Goal: Task Accomplishment & Management: Use online tool/utility

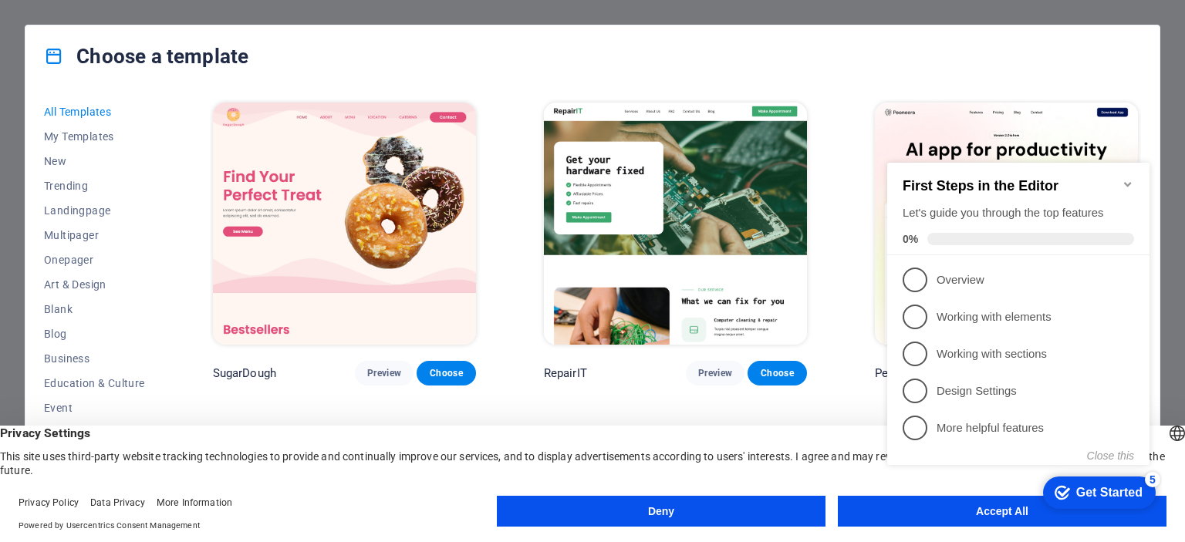
drag, startPoint x: 893, startPoint y: 514, endPoint x: 884, endPoint y: 508, distance: 11.1
click at [893, 514] on div "checkmark Get Started 5 First Steps in the Editor Let's guide you through the t…" at bounding box center [1021, 328] width 281 height 376
click at [1123, 178] on icon "Minimize checklist" at bounding box center [1128, 184] width 12 height 12
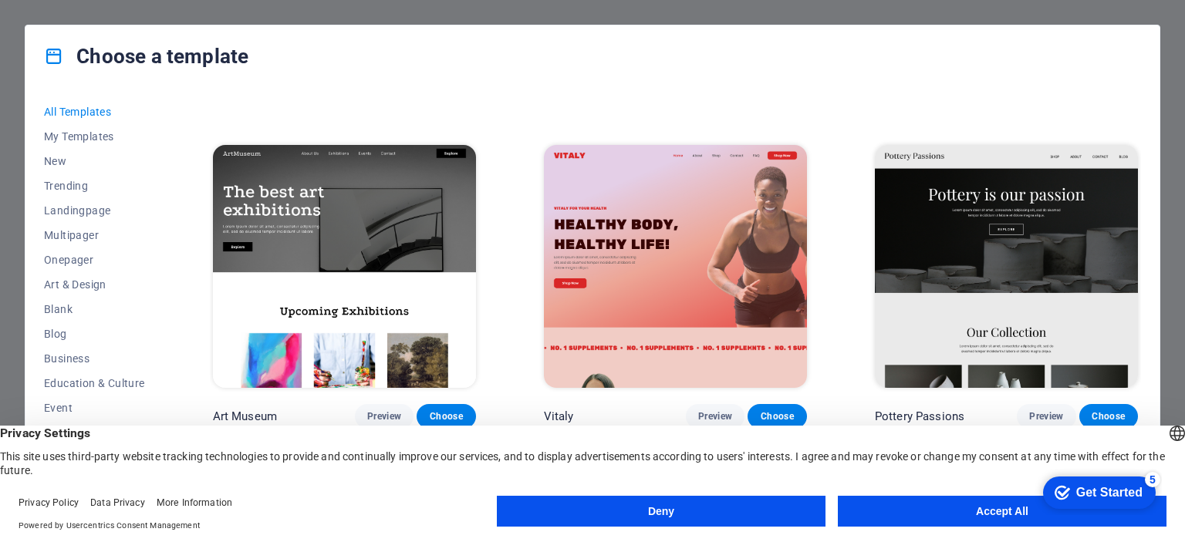
scroll to position [309, 0]
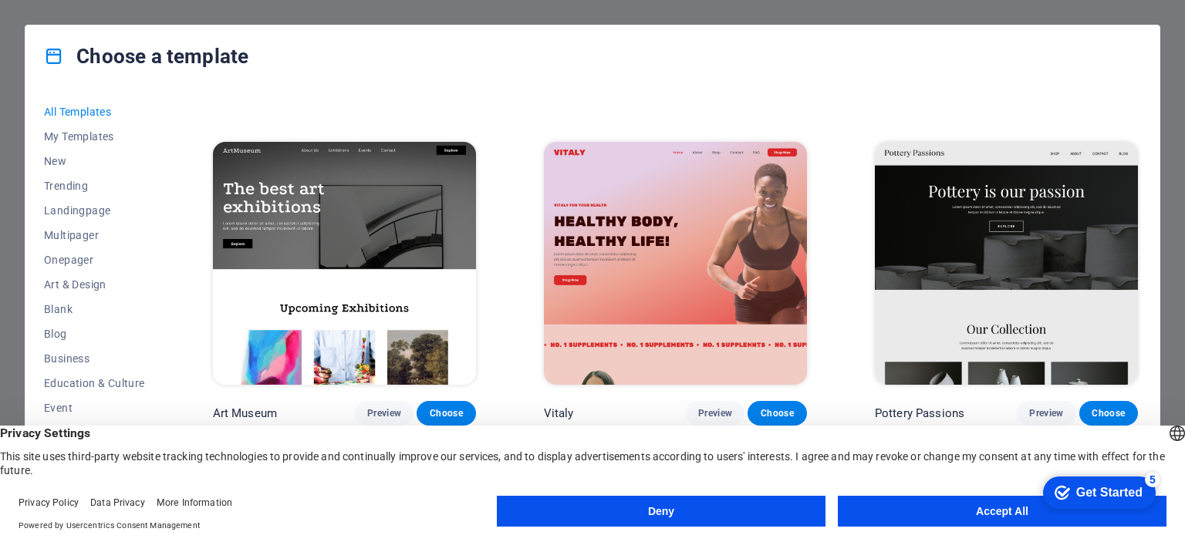
click at [962, 508] on button "Accept All" at bounding box center [1002, 511] width 329 height 31
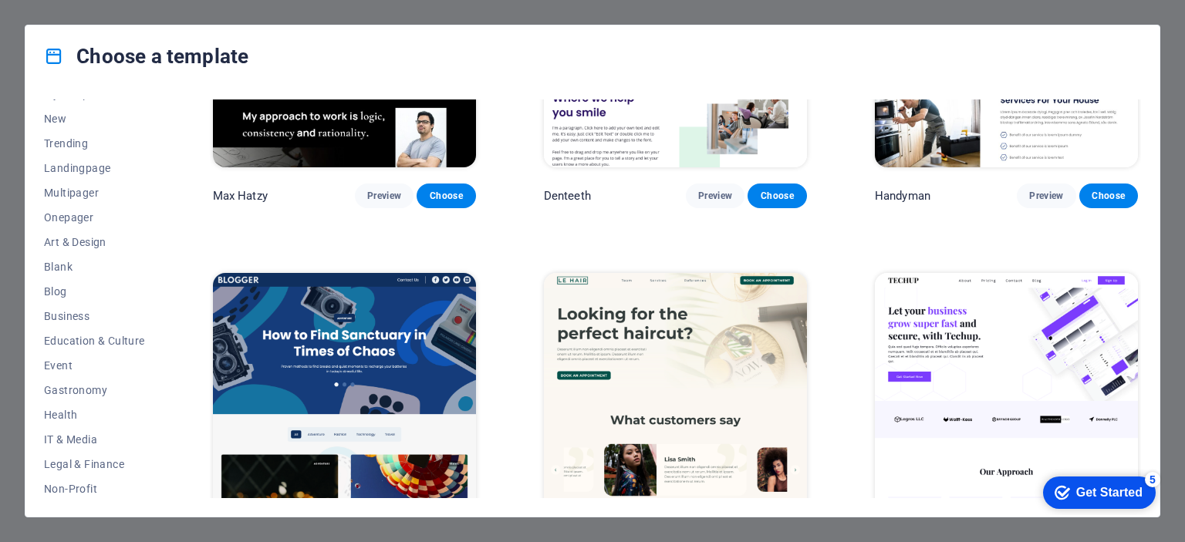
scroll to position [0, 0]
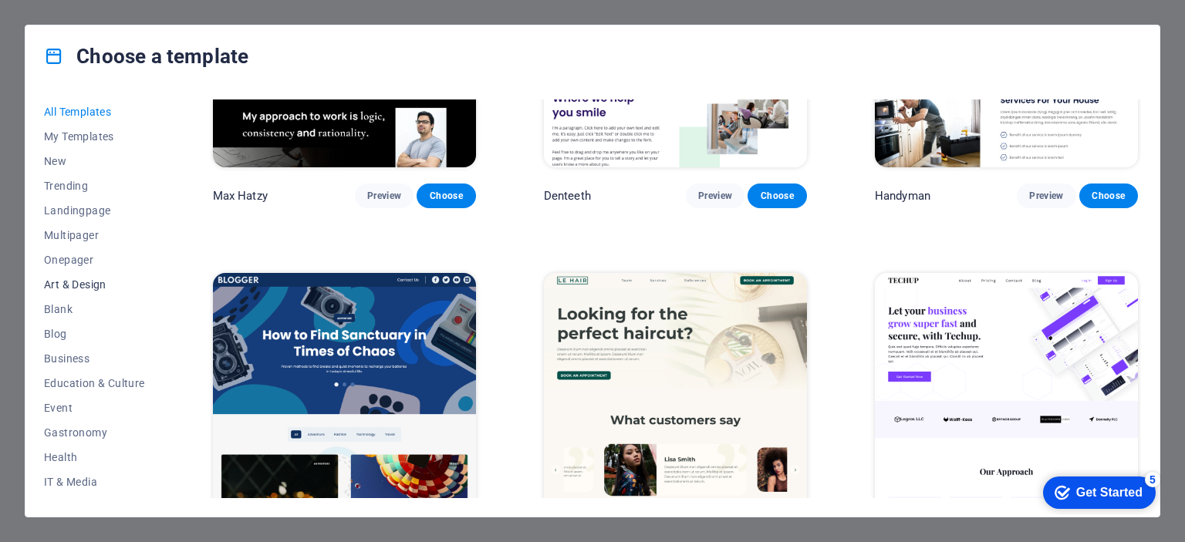
click at [78, 286] on span "Art & Design" at bounding box center [94, 285] width 101 height 12
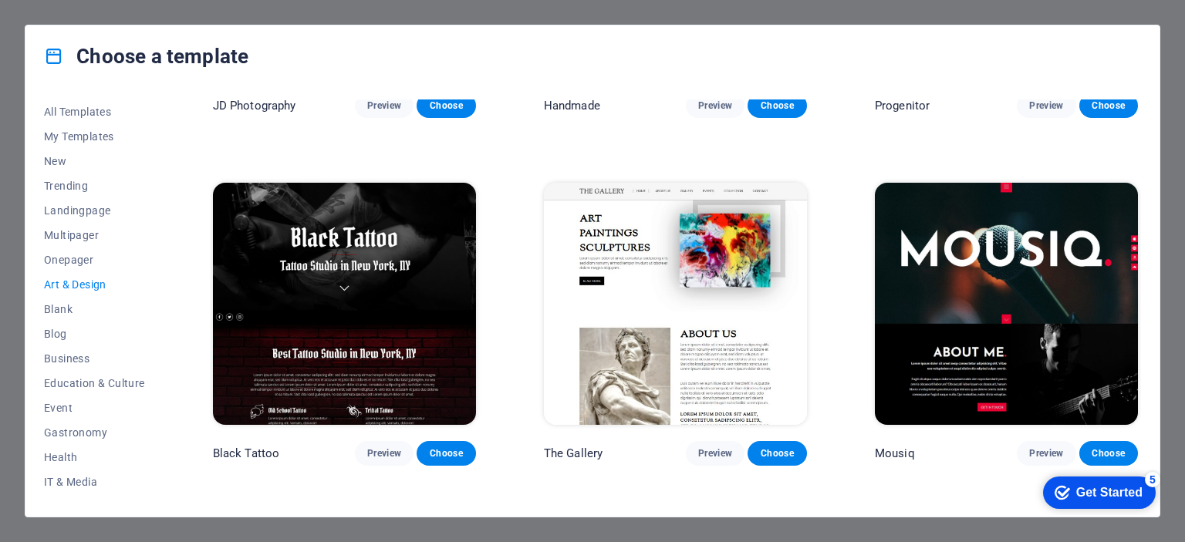
scroll to position [617, 0]
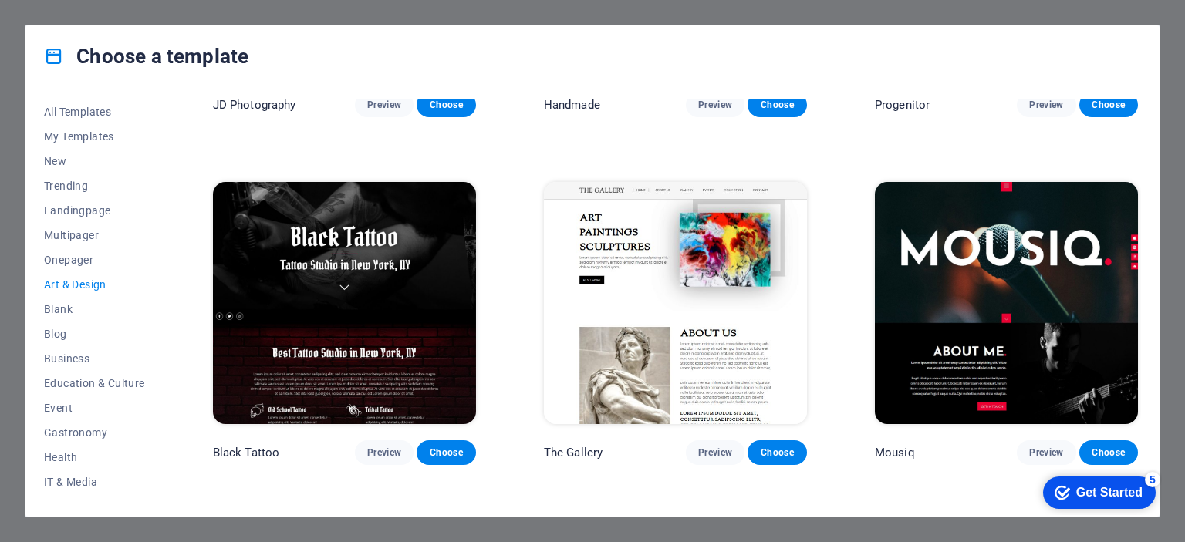
click at [957, 273] on img at bounding box center [1006, 303] width 263 height 242
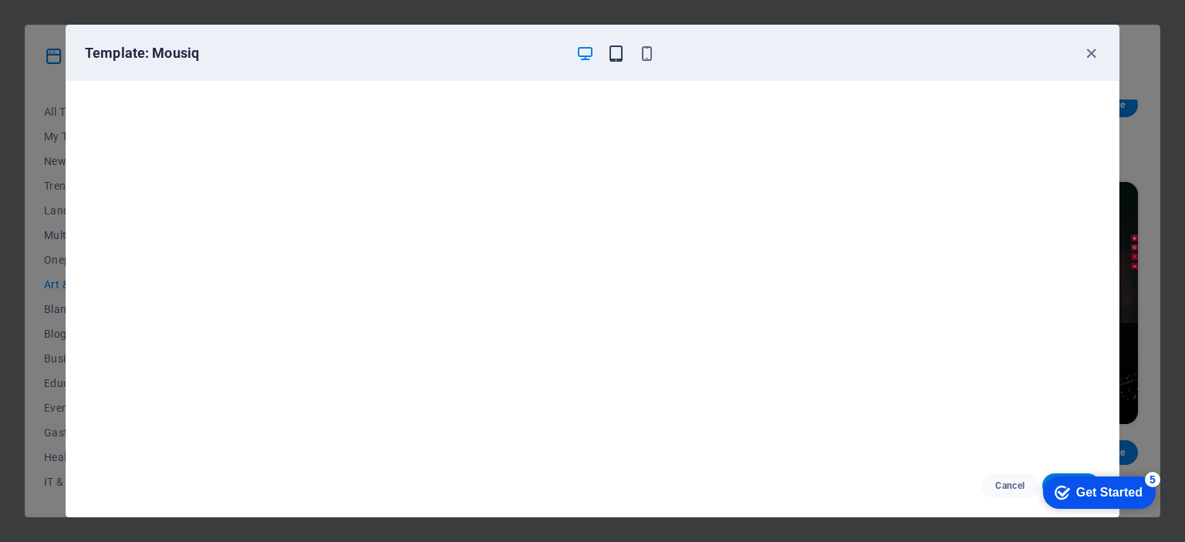
click at [617, 58] on icon "button" at bounding box center [616, 54] width 18 height 18
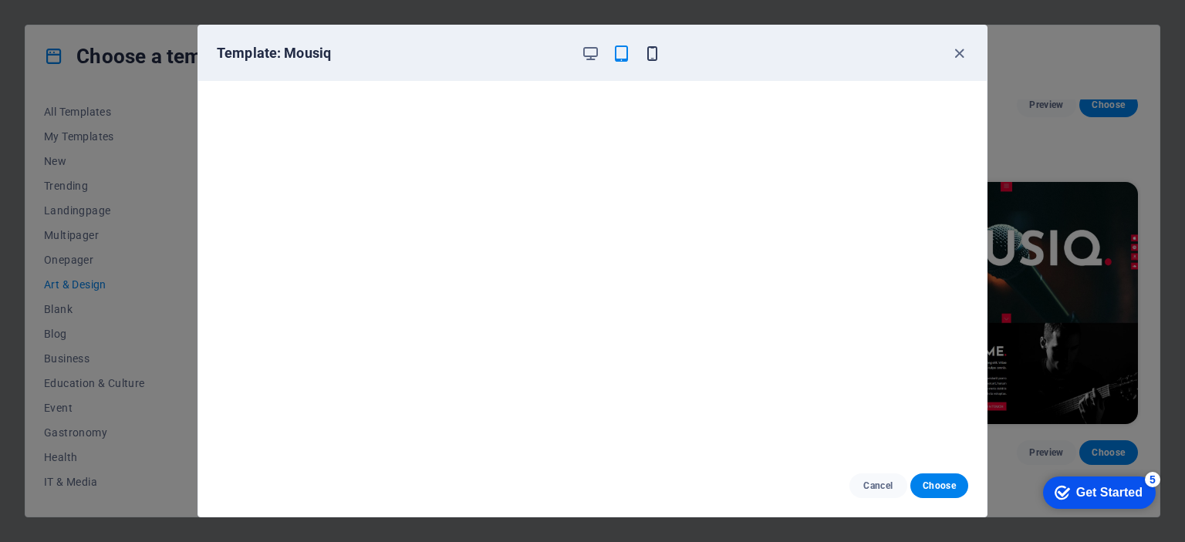
click at [648, 51] on icon "button" at bounding box center [652, 54] width 18 height 18
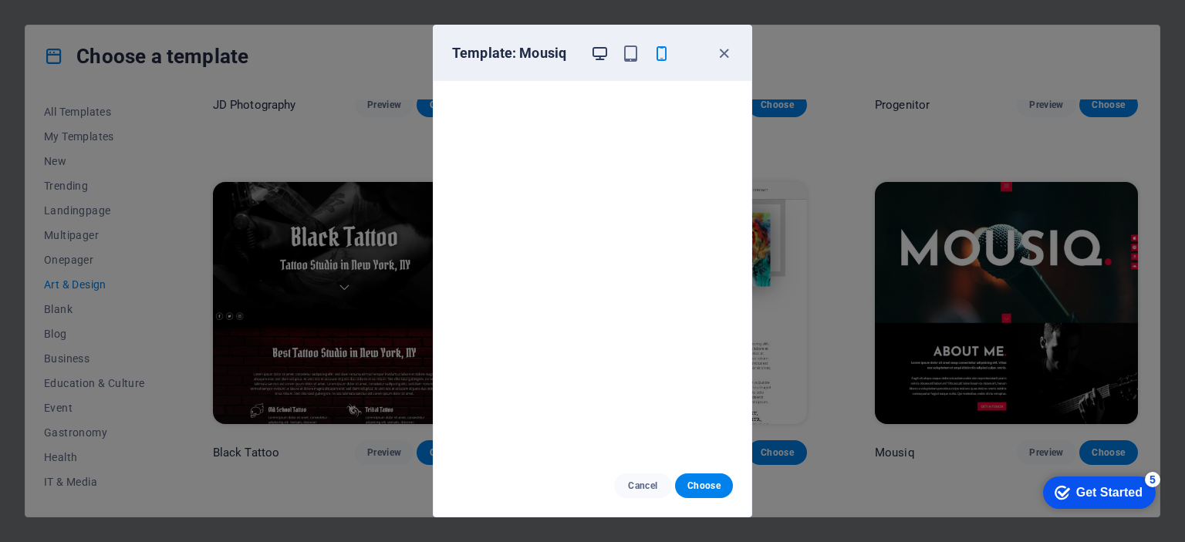
click at [602, 52] on icon "button" at bounding box center [600, 54] width 18 height 18
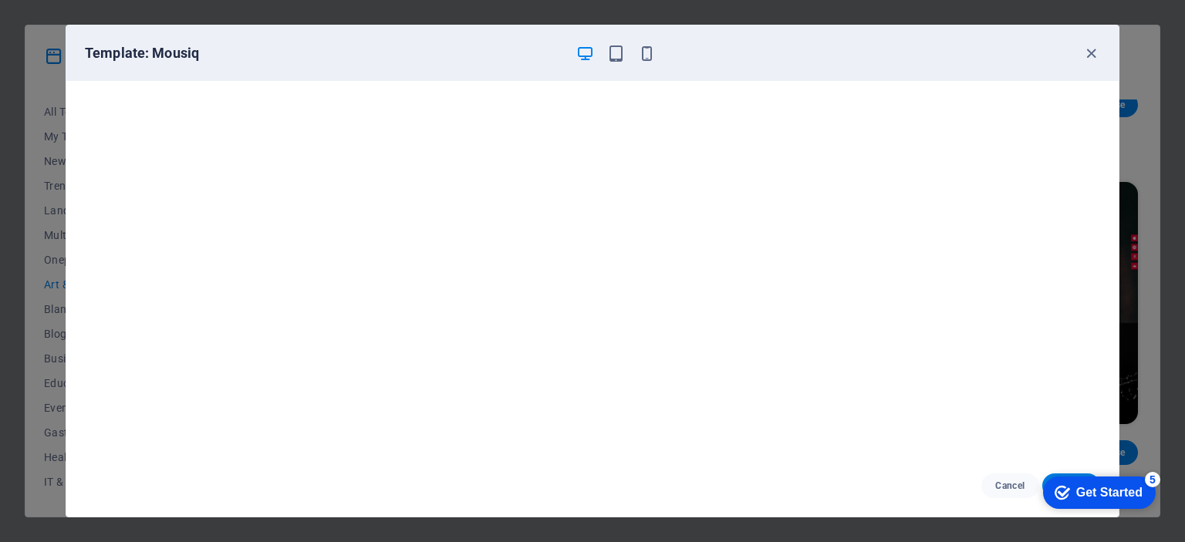
drag, startPoint x: 886, startPoint y: 500, endPoint x: 839, endPoint y: 491, distance: 47.2
click at [880, 498] on div "Cancel Choose" at bounding box center [592, 486] width 1052 height 62
drag, startPoint x: 827, startPoint y: 39, endPoint x: 753, endPoint y: 82, distance: 85.4
click at [731, 33] on div "Template: Mousiq" at bounding box center [592, 53] width 1052 height 56
click at [1096, 52] on icon "button" at bounding box center [1091, 54] width 18 height 18
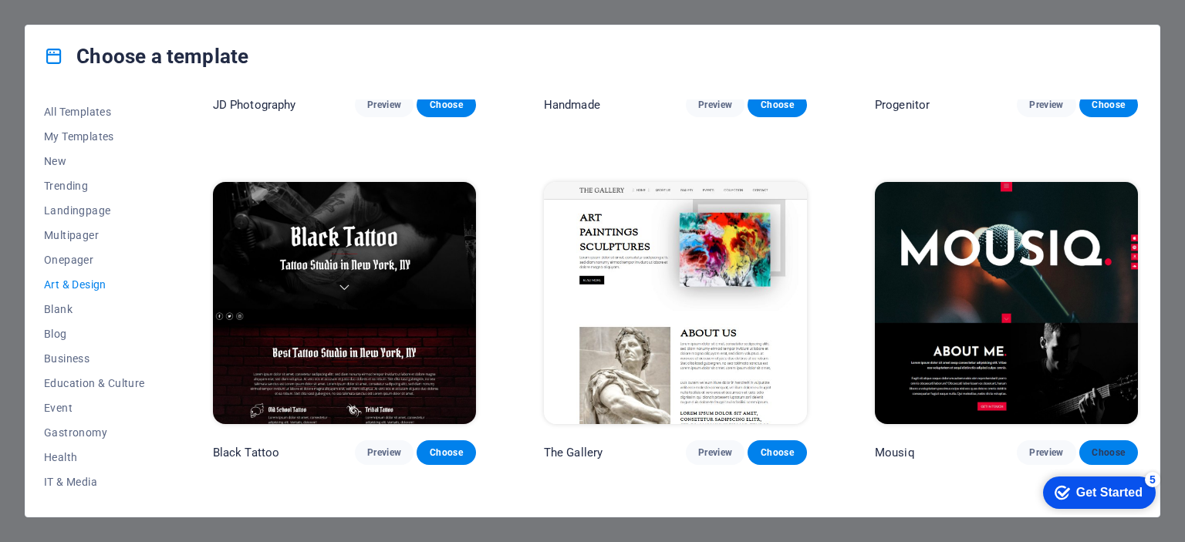
click at [1107, 447] on span "Choose" at bounding box center [1109, 453] width 34 height 12
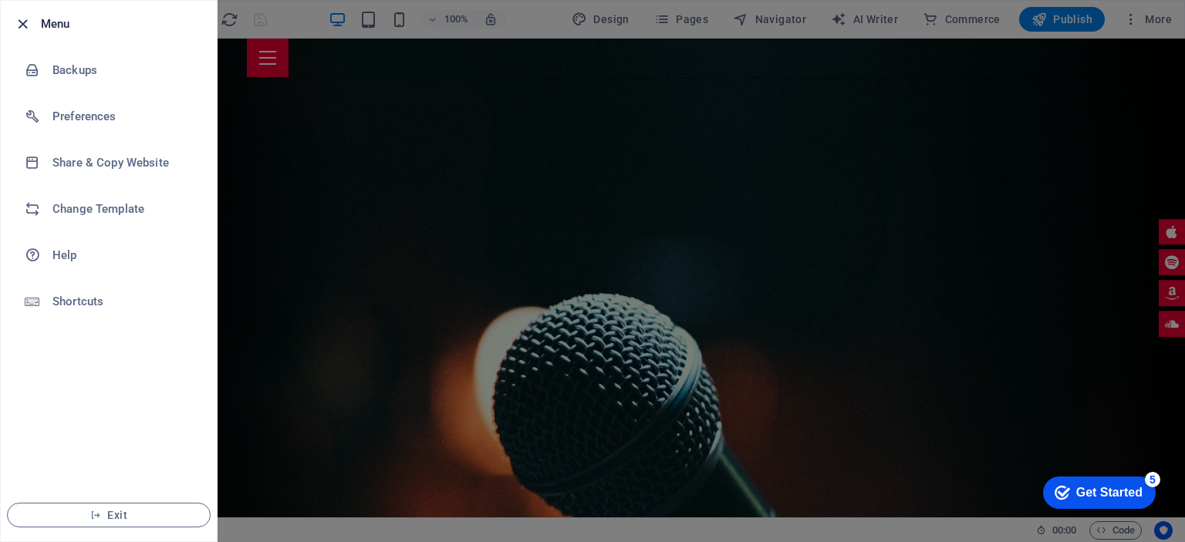
click at [19, 22] on icon "button" at bounding box center [23, 24] width 18 height 18
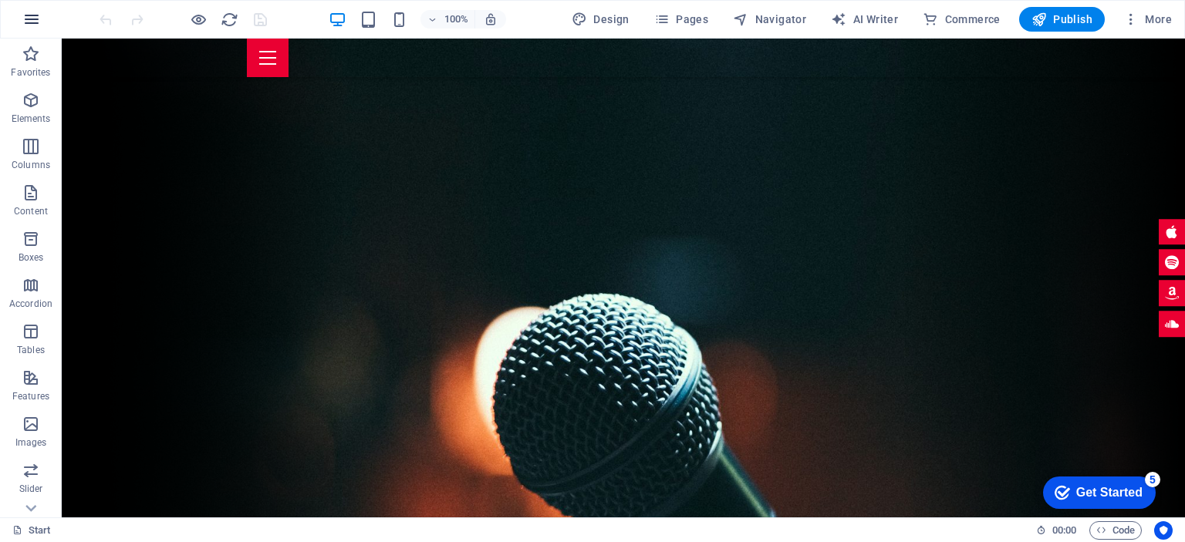
click at [32, 14] on icon "button" at bounding box center [31, 19] width 19 height 19
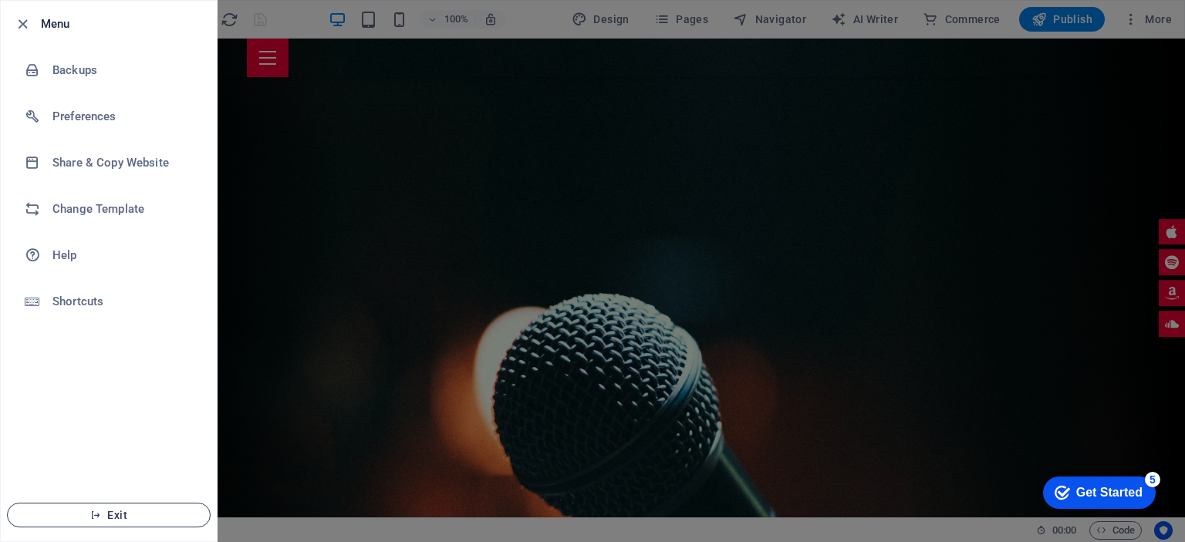
click at [105, 518] on span "Exit" at bounding box center [108, 515] width 177 height 12
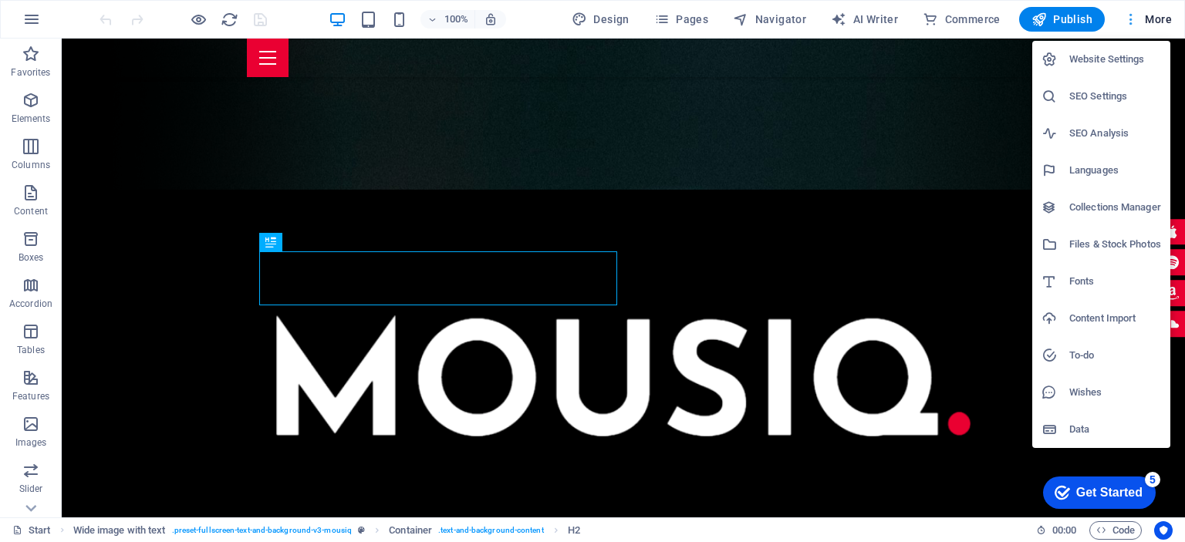
click at [1133, 16] on div at bounding box center [592, 271] width 1185 height 542
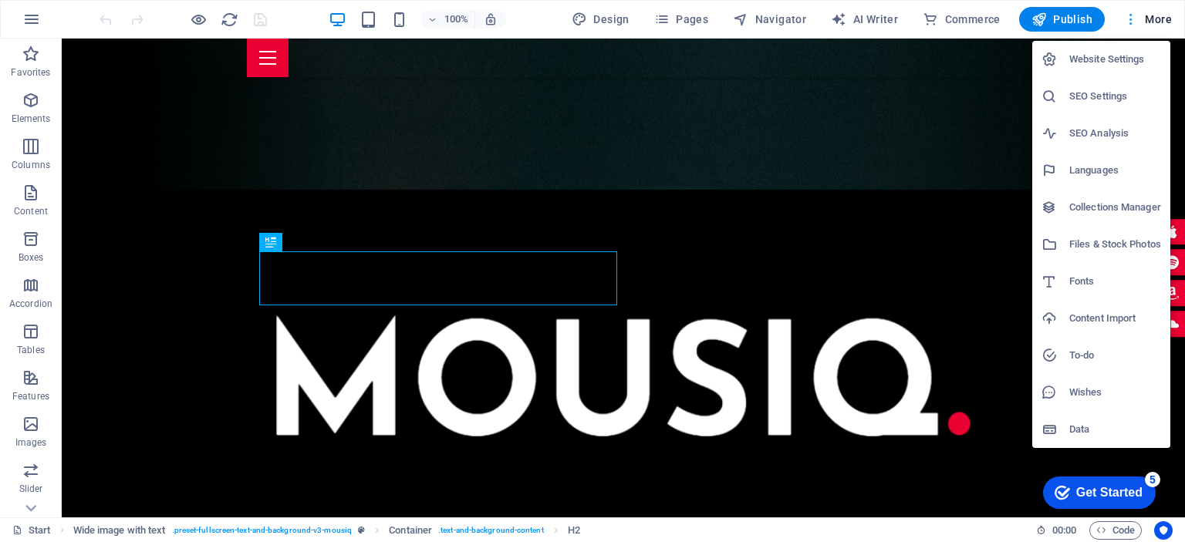
click at [1152, 13] on div at bounding box center [592, 271] width 1185 height 542
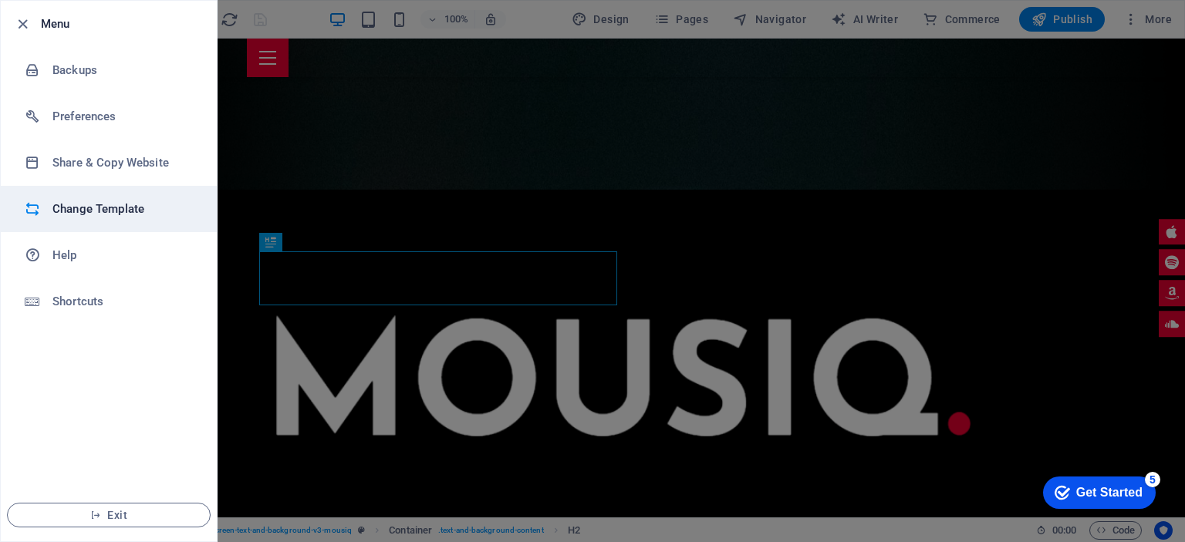
click at [120, 200] on h6 "Change Template" at bounding box center [123, 209] width 143 height 19
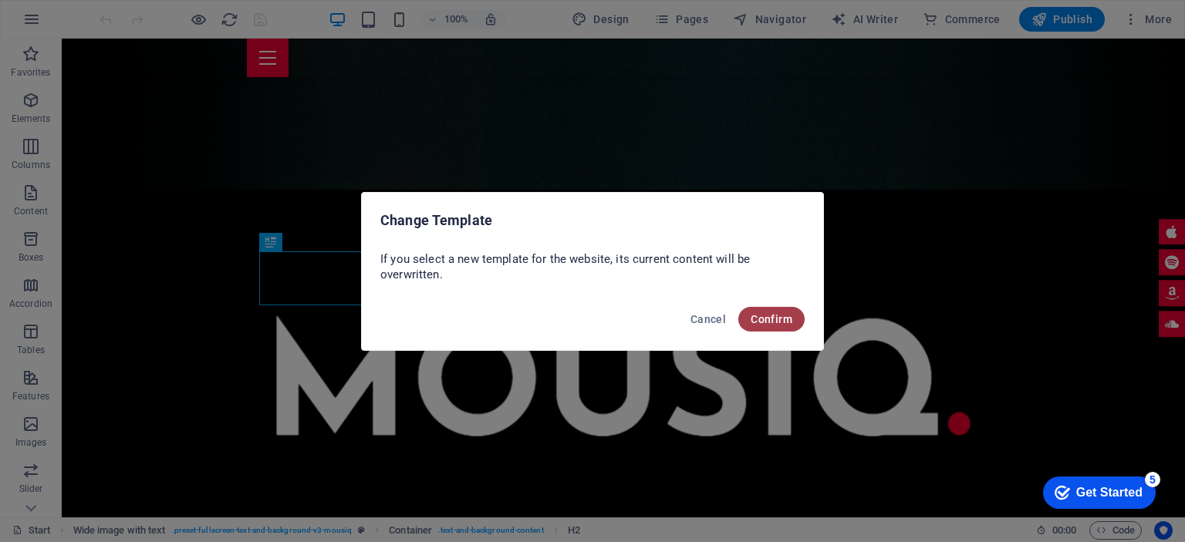
click at [777, 319] on span "Confirm" at bounding box center [772, 319] width 42 height 12
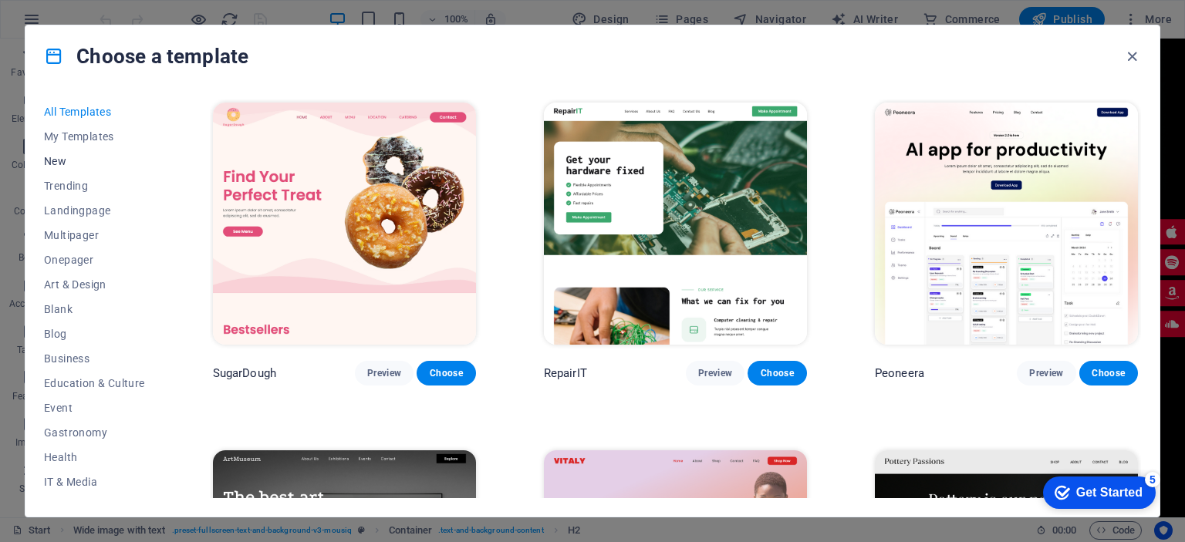
click at [51, 164] on span "New" at bounding box center [94, 161] width 101 height 12
click at [61, 156] on span "New" at bounding box center [94, 161] width 101 height 12
click at [79, 262] on span "Onepager" at bounding box center [94, 260] width 101 height 12
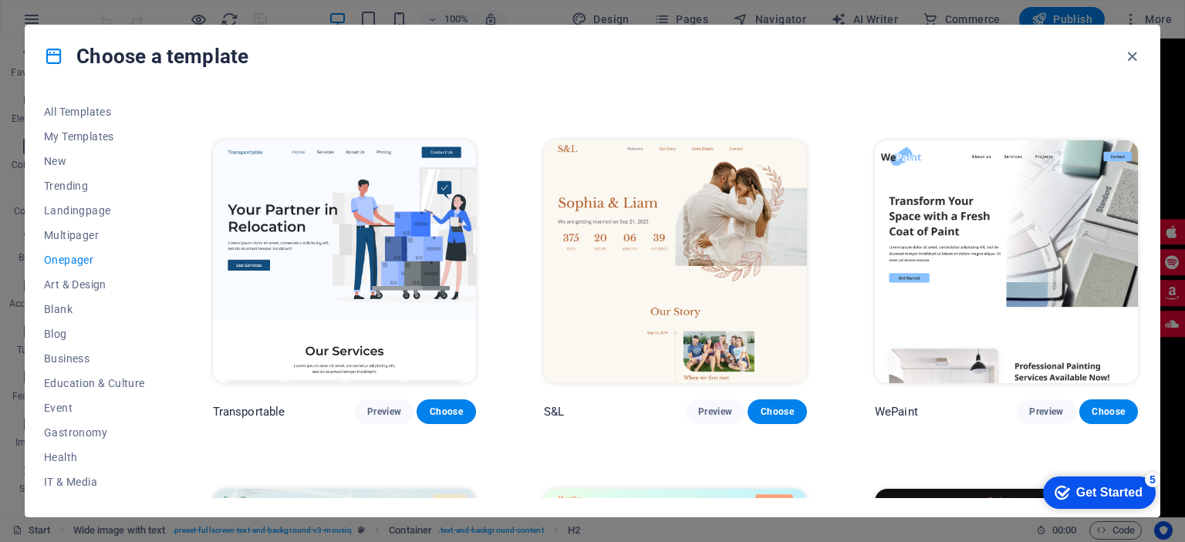
scroll to position [309, 0]
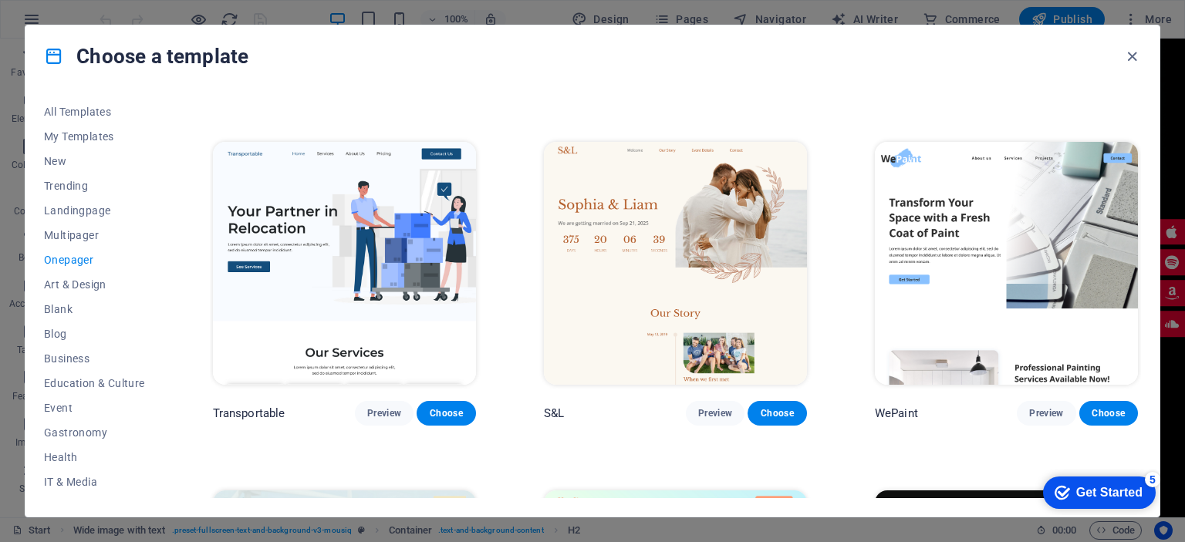
click at [89, 259] on span "Onepager" at bounding box center [94, 260] width 101 height 12
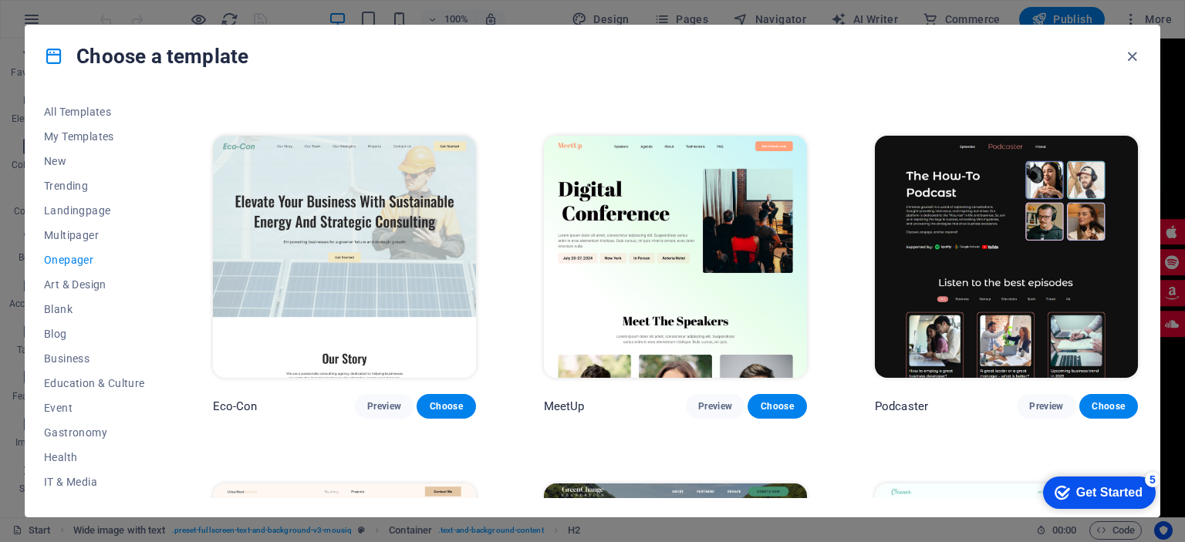
scroll to position [694, 0]
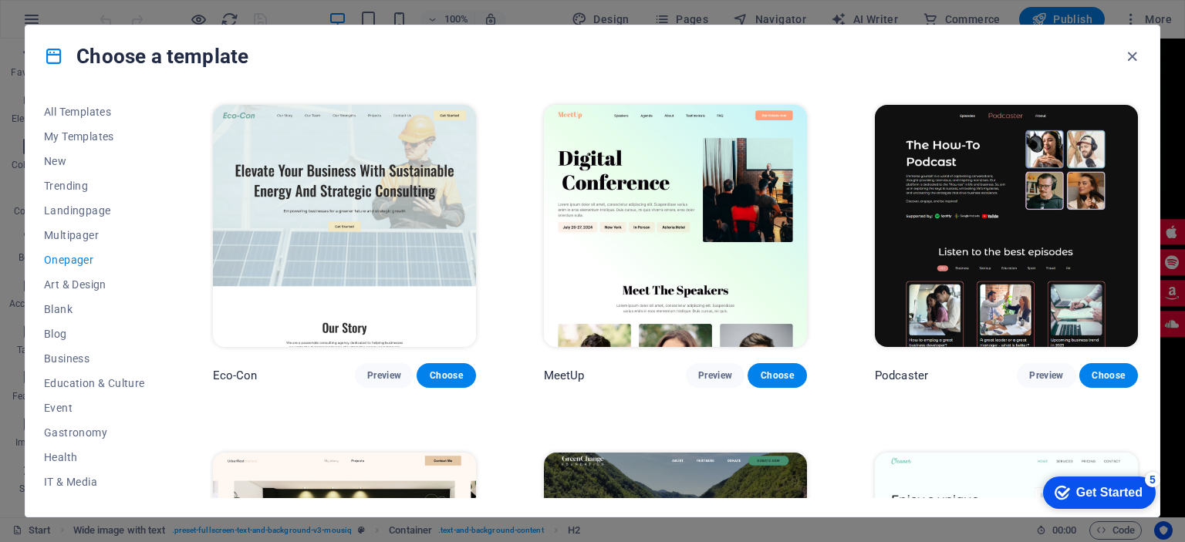
click at [976, 251] on img at bounding box center [1006, 226] width 263 height 242
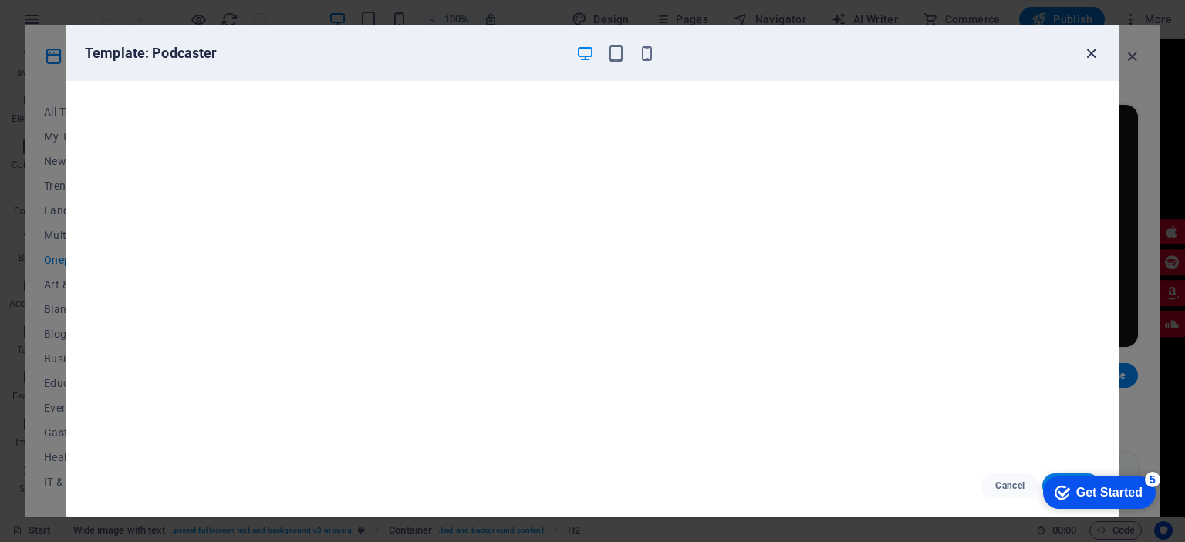
click at [1086, 55] on icon "button" at bounding box center [1091, 54] width 18 height 18
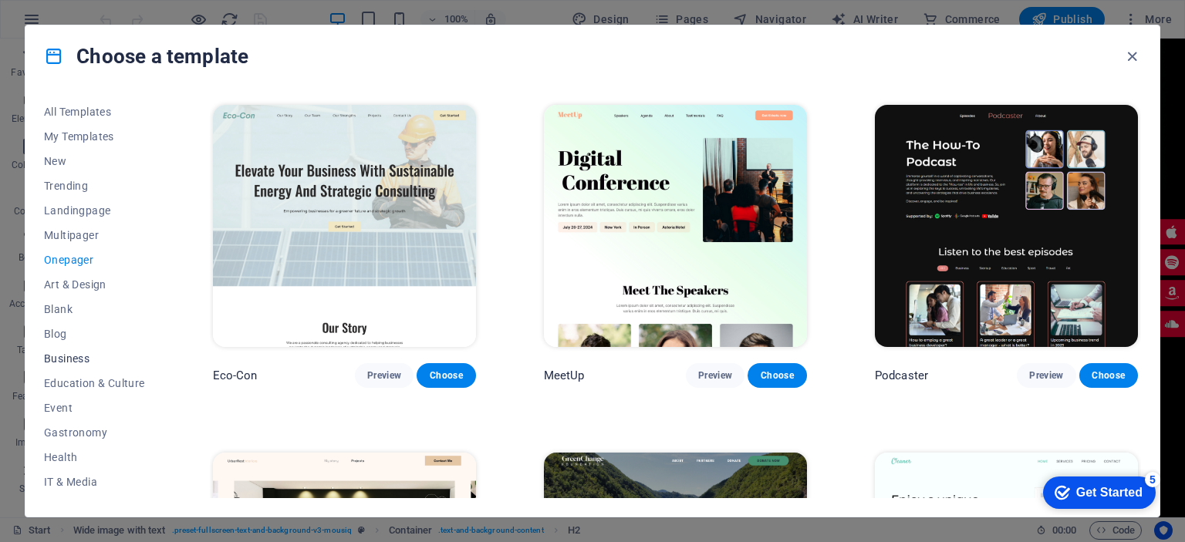
click at [101, 356] on span "Business" at bounding box center [94, 359] width 101 height 12
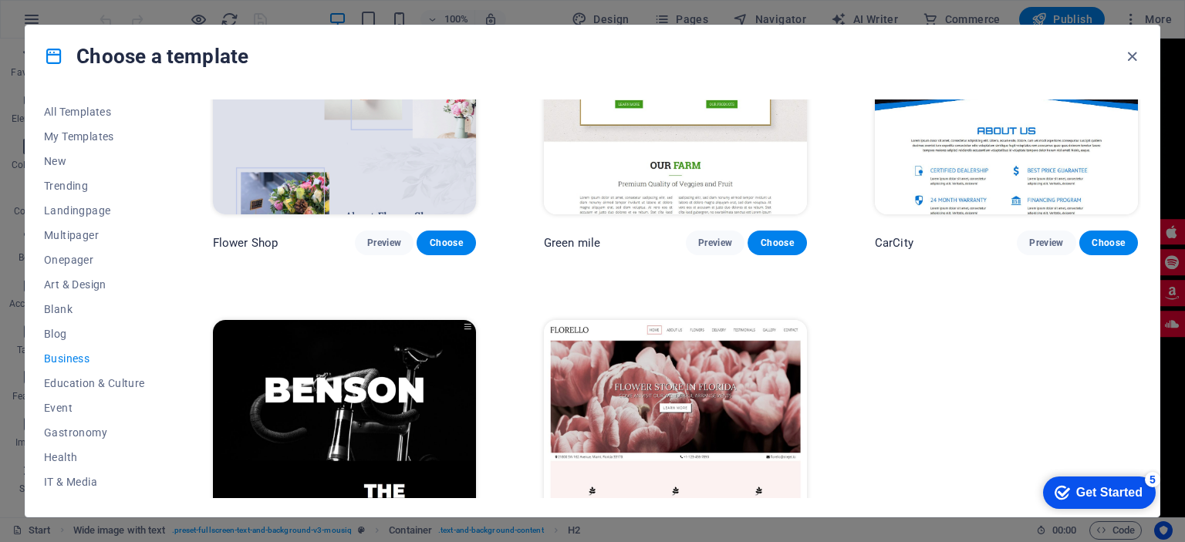
scroll to position [579, 0]
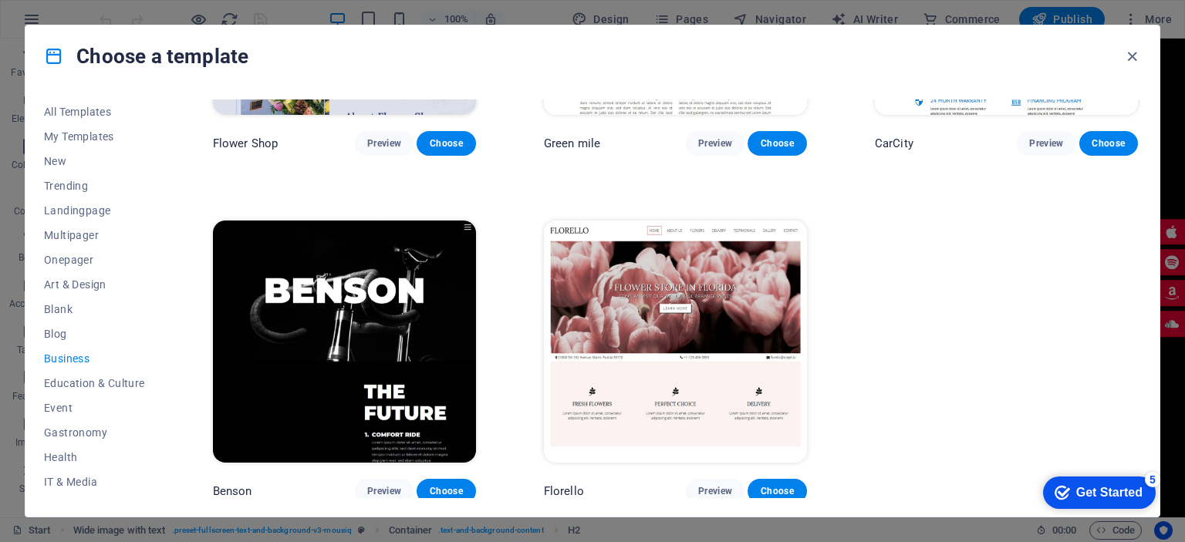
drag, startPoint x: 160, startPoint y: 332, endPoint x: 160, endPoint y: 360, distance: 28.5
click at [160, 360] on div "All Templates My Templates New Trending Landingpage Multipager Onepager Art & D…" at bounding box center [104, 299] width 120 height 399
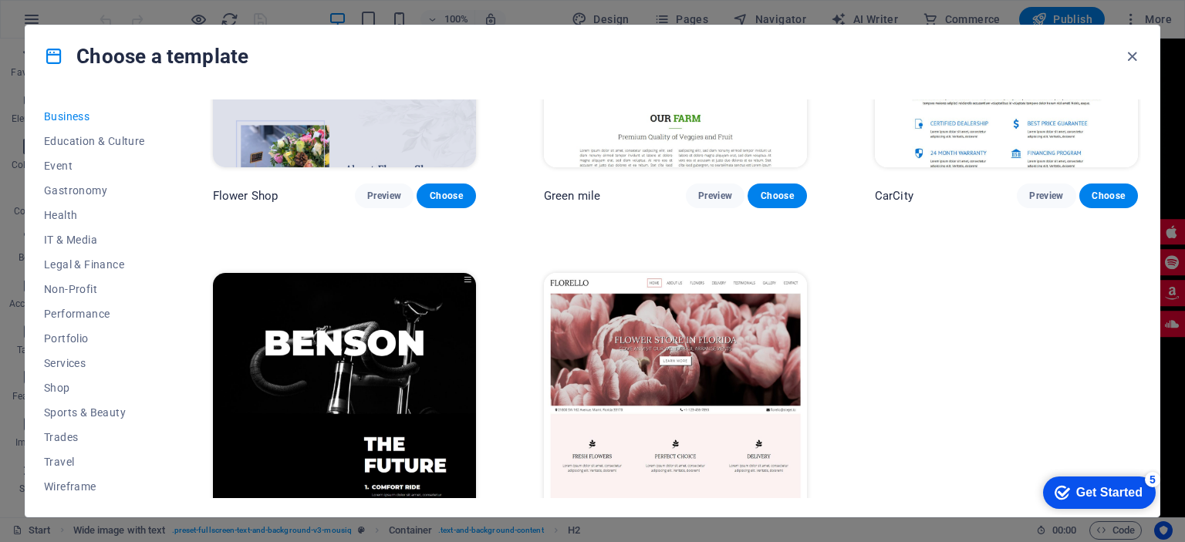
scroll to position [501, 0]
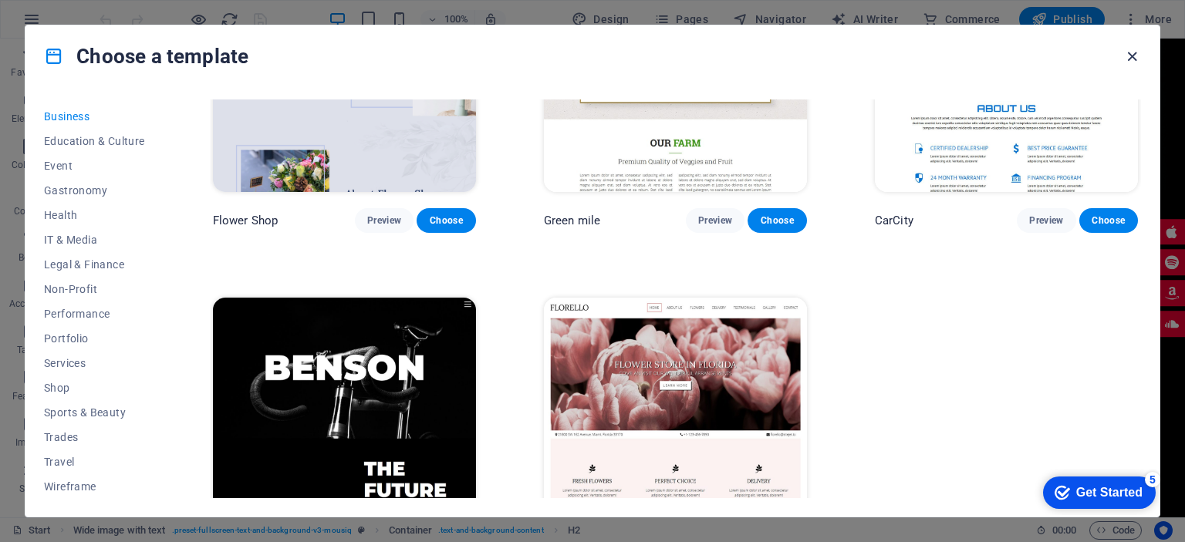
drag, startPoint x: 1136, startPoint y: 55, endPoint x: 1062, endPoint y: 35, distance: 76.5
click at [1136, 55] on icon "button" at bounding box center [1132, 57] width 18 height 18
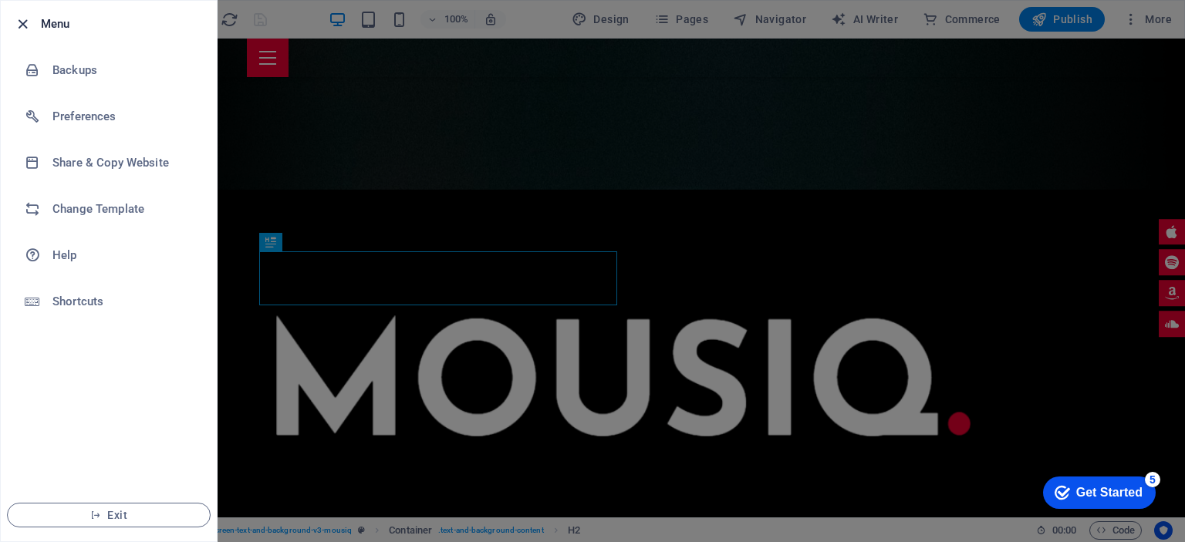
click at [21, 20] on icon "button" at bounding box center [23, 24] width 18 height 18
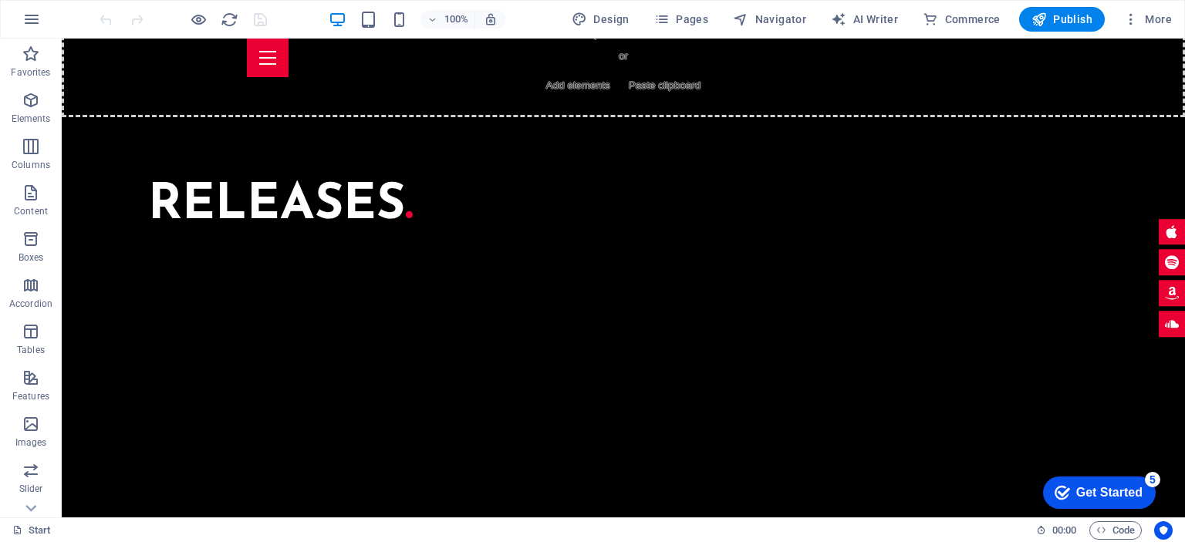
scroll to position [4214, 0]
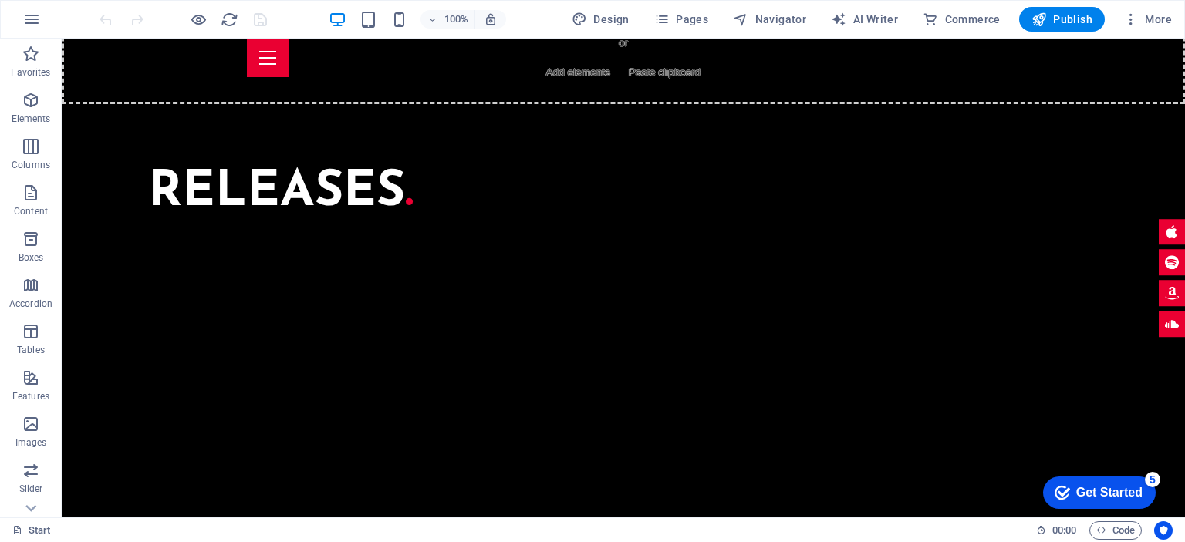
drag, startPoint x: 1179, startPoint y: 110, endPoint x: 1236, endPoint y: 558, distance: 451.1
click at [36, 529] on link "Start" at bounding box center [31, 531] width 39 height 19
click at [31, 505] on icon at bounding box center [31, 509] width 22 height 22
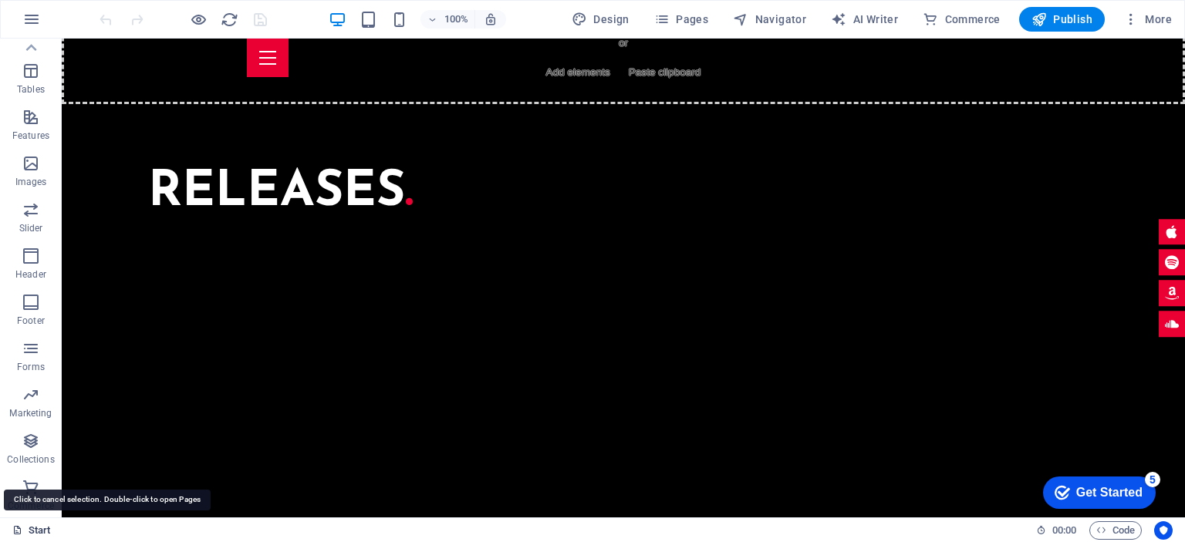
click at [28, 528] on link "Start" at bounding box center [31, 531] width 39 height 19
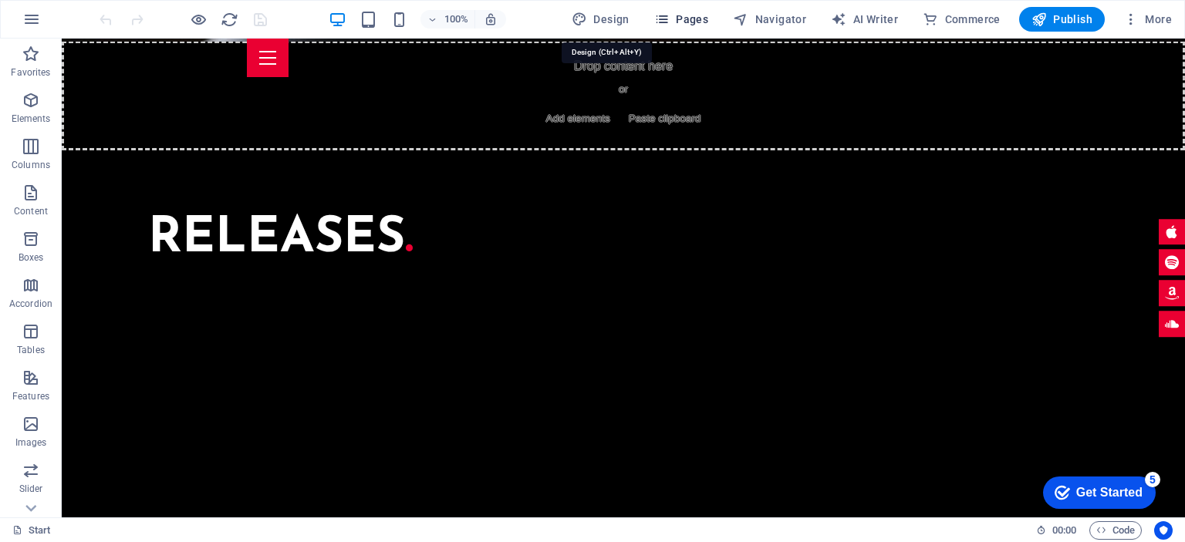
select select "px"
select select "400"
select select "px"
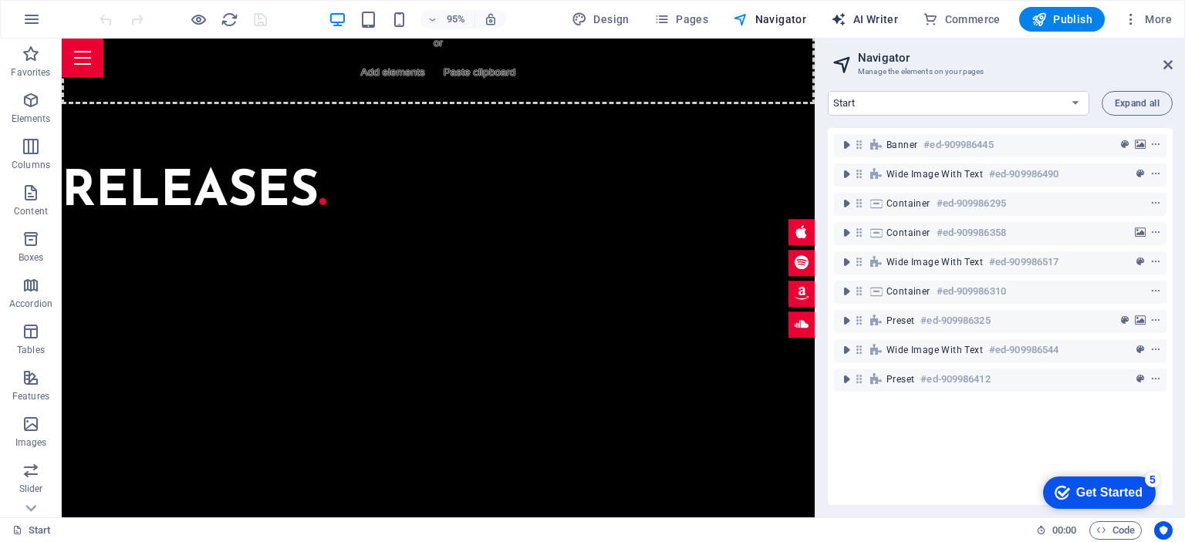
scroll to position [4205, 0]
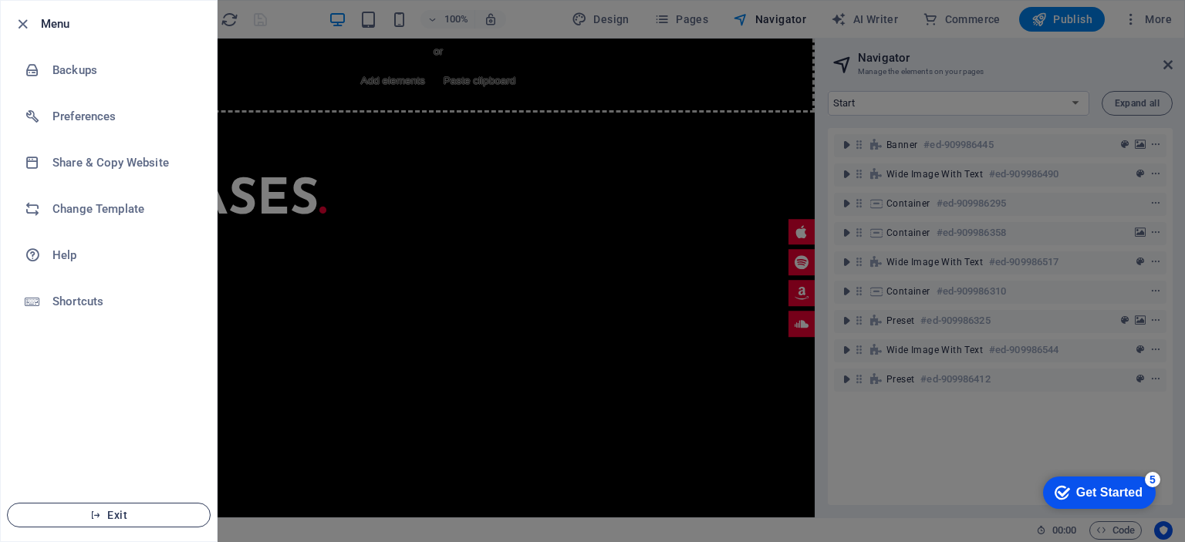
click at [114, 518] on span "Exit" at bounding box center [108, 515] width 177 height 12
